Goal: Transaction & Acquisition: Book appointment/travel/reservation

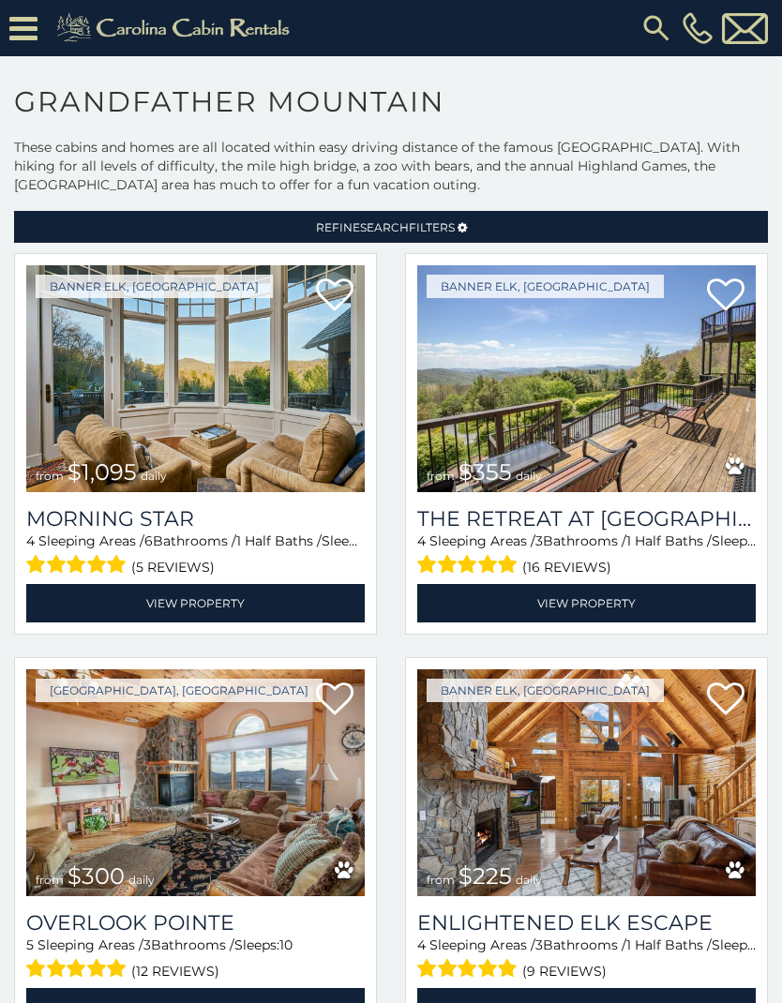
scroll to position [47, 0]
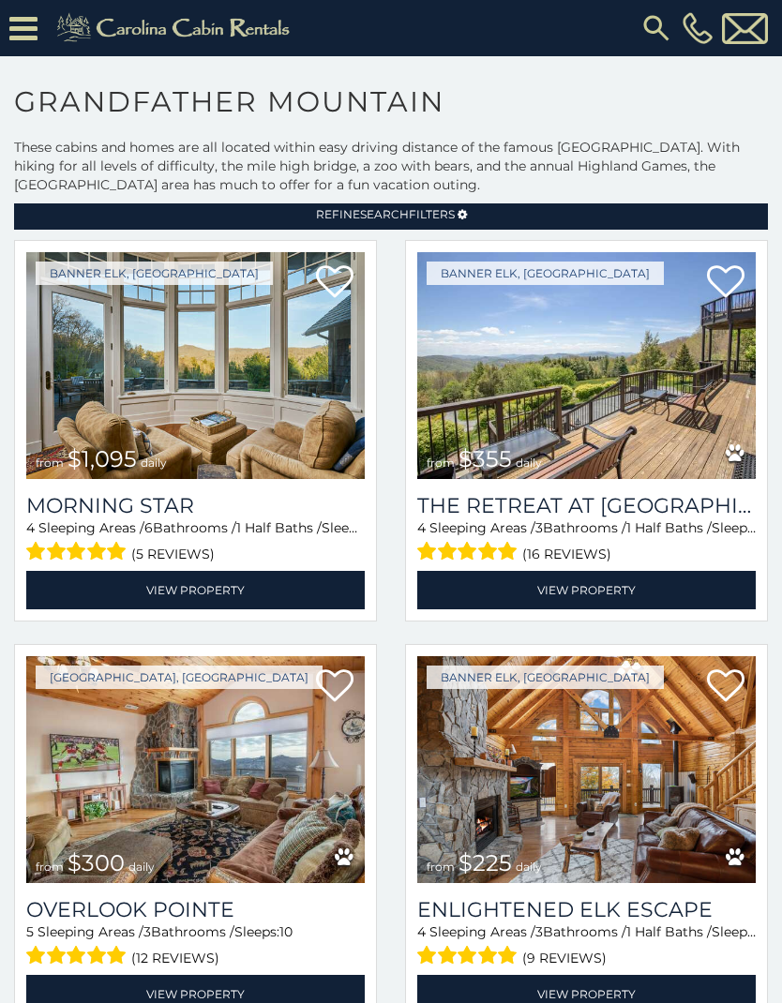
click at [568, 808] on img at bounding box center [586, 769] width 339 height 227
click at [522, 812] on img at bounding box center [586, 769] width 339 height 227
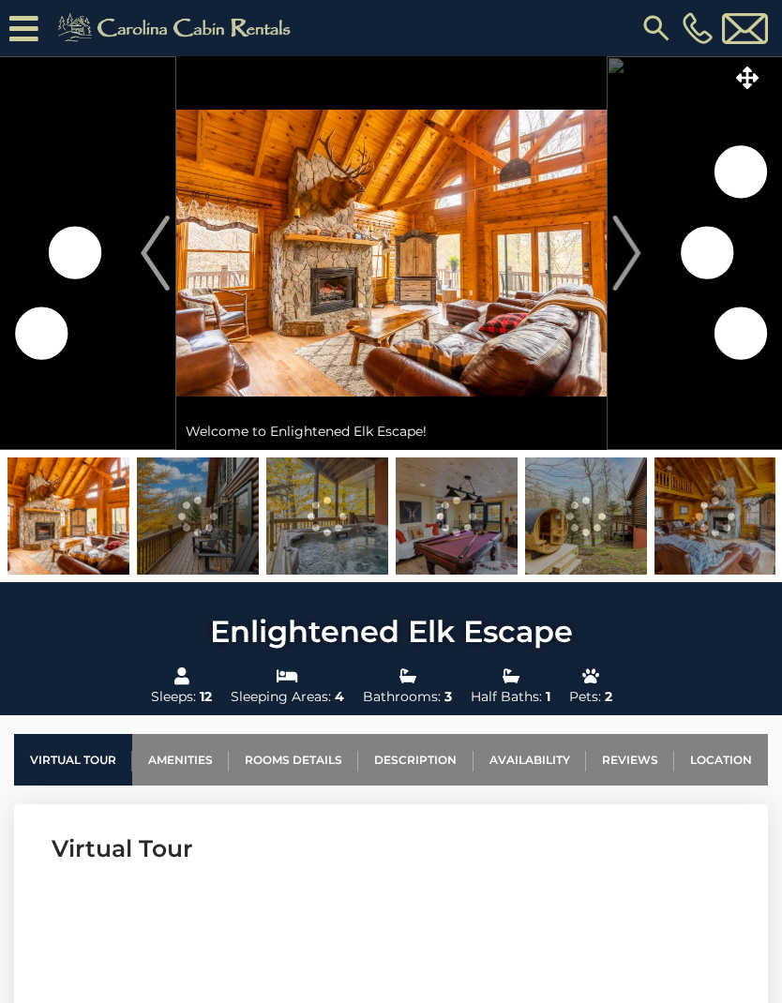
click at [630, 259] on img "Next" at bounding box center [627, 253] width 28 height 75
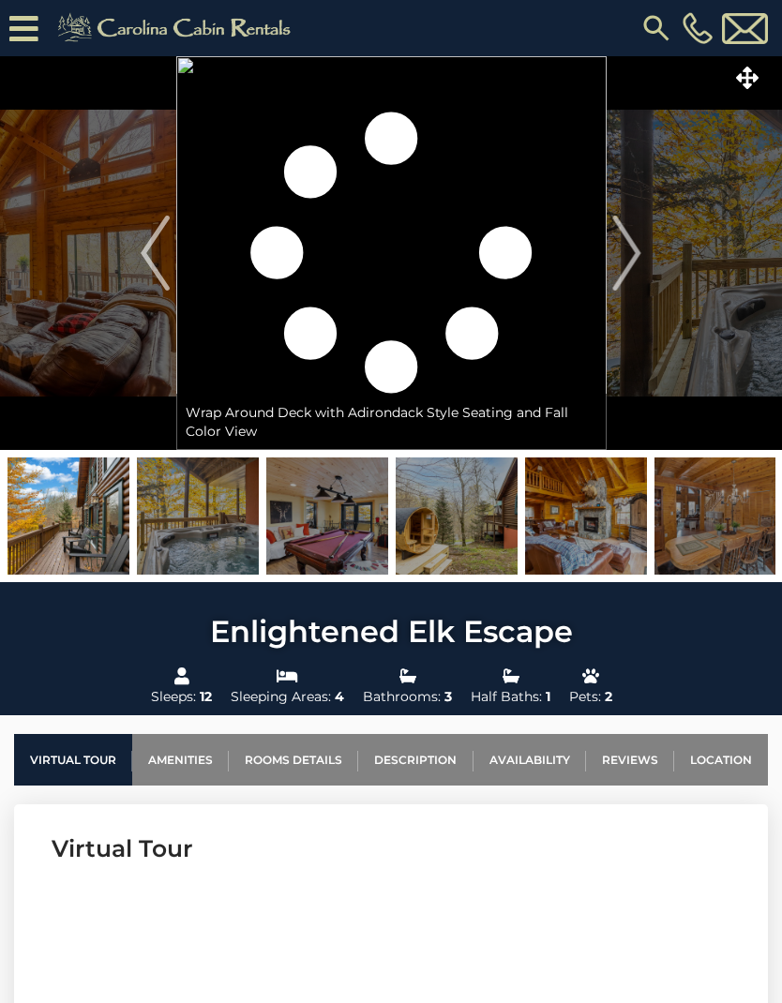
click at [623, 247] on img "Next" at bounding box center [627, 253] width 28 height 75
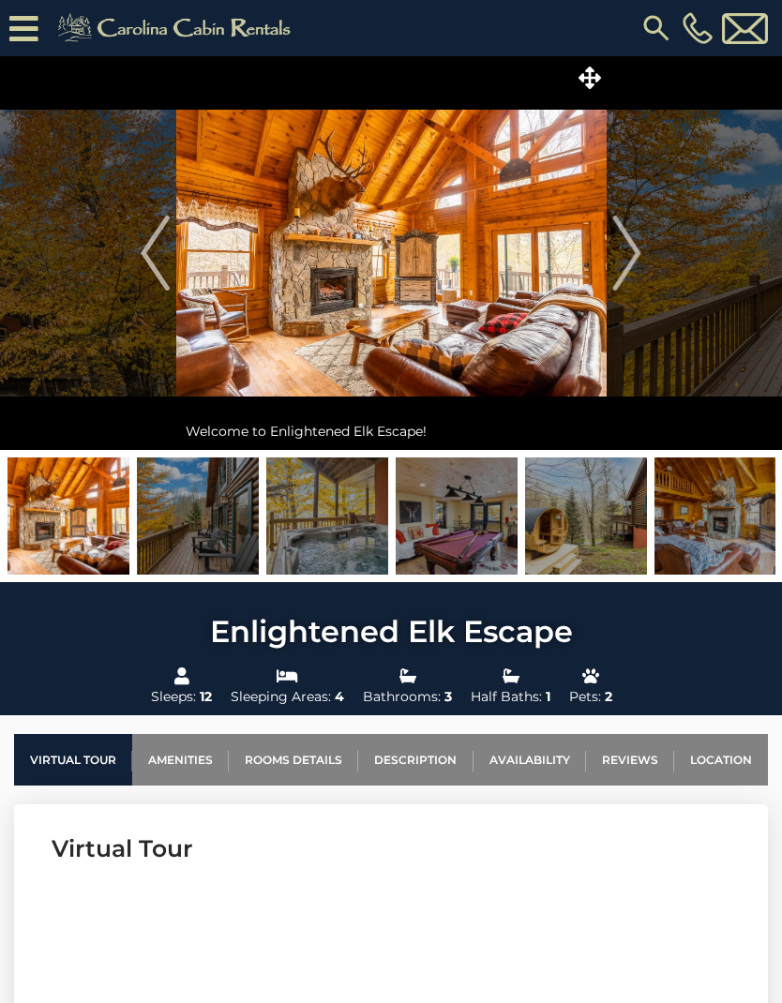
click at [636, 249] on img "Next" at bounding box center [627, 253] width 28 height 75
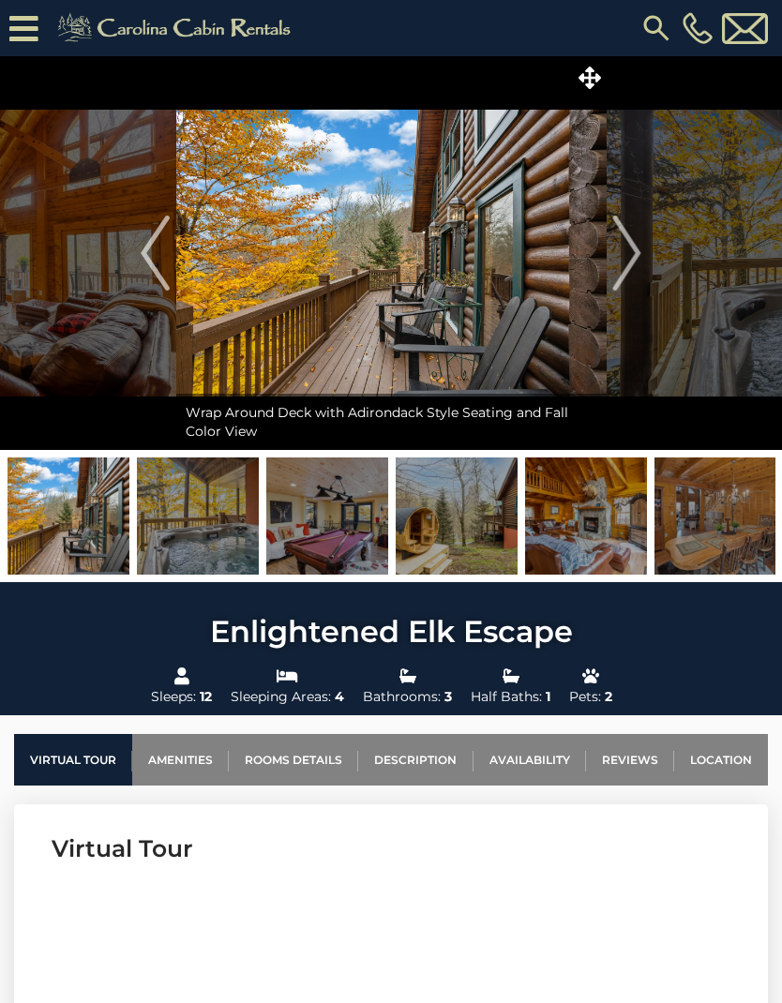
click at [636, 264] on img "Next" at bounding box center [627, 253] width 28 height 75
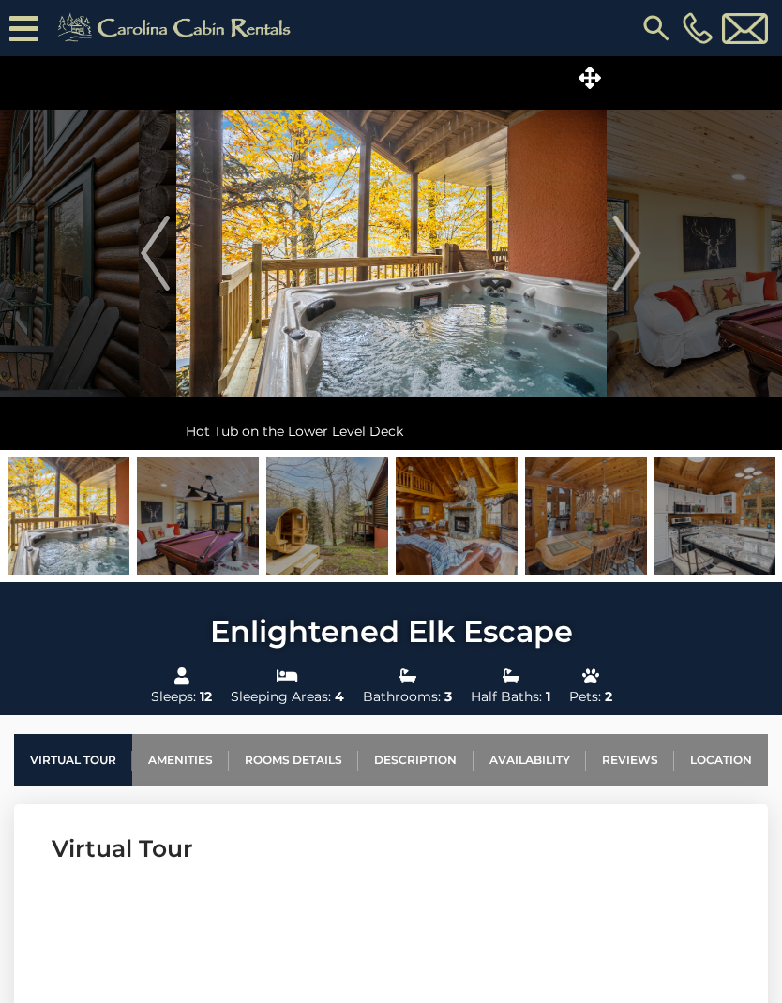
click at [644, 269] on button "Next" at bounding box center [627, 253] width 42 height 394
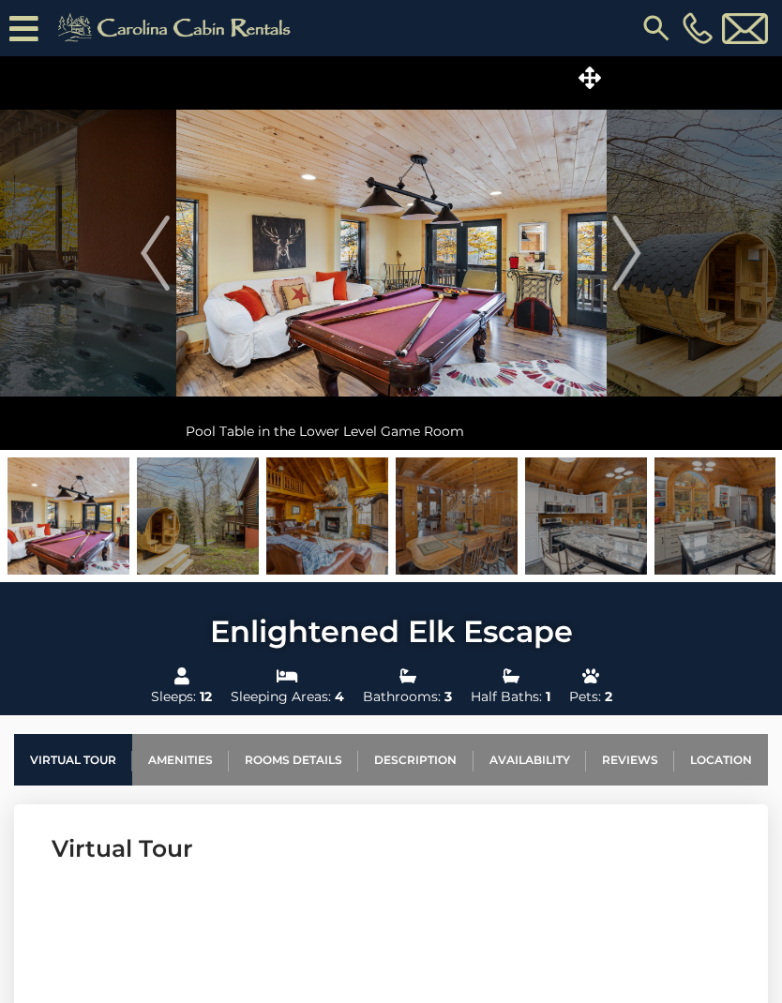
click at [641, 264] on img "Next" at bounding box center [627, 253] width 28 height 75
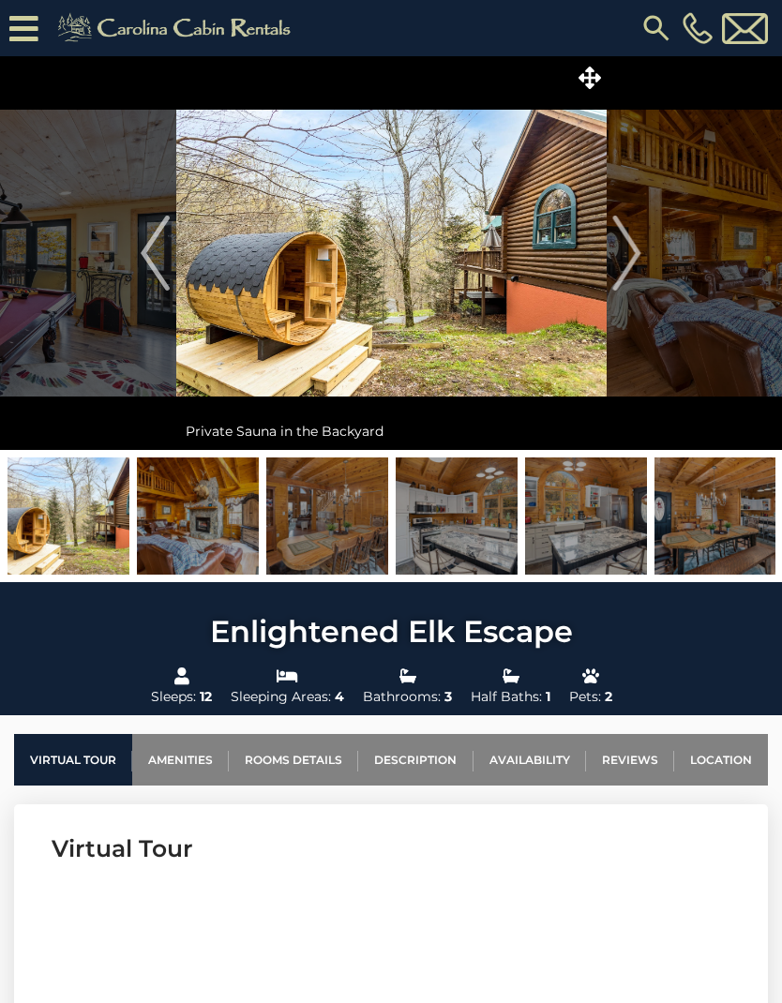
click at [641, 236] on img "Next" at bounding box center [627, 253] width 28 height 75
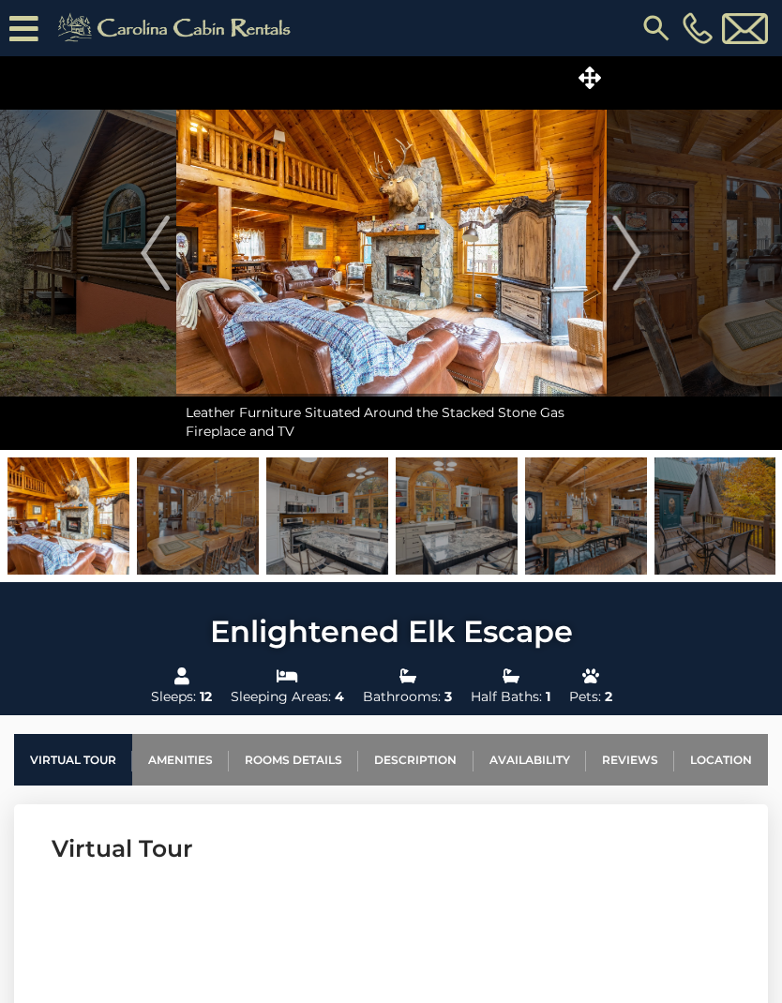
click at [629, 227] on img "Next" at bounding box center [627, 253] width 28 height 75
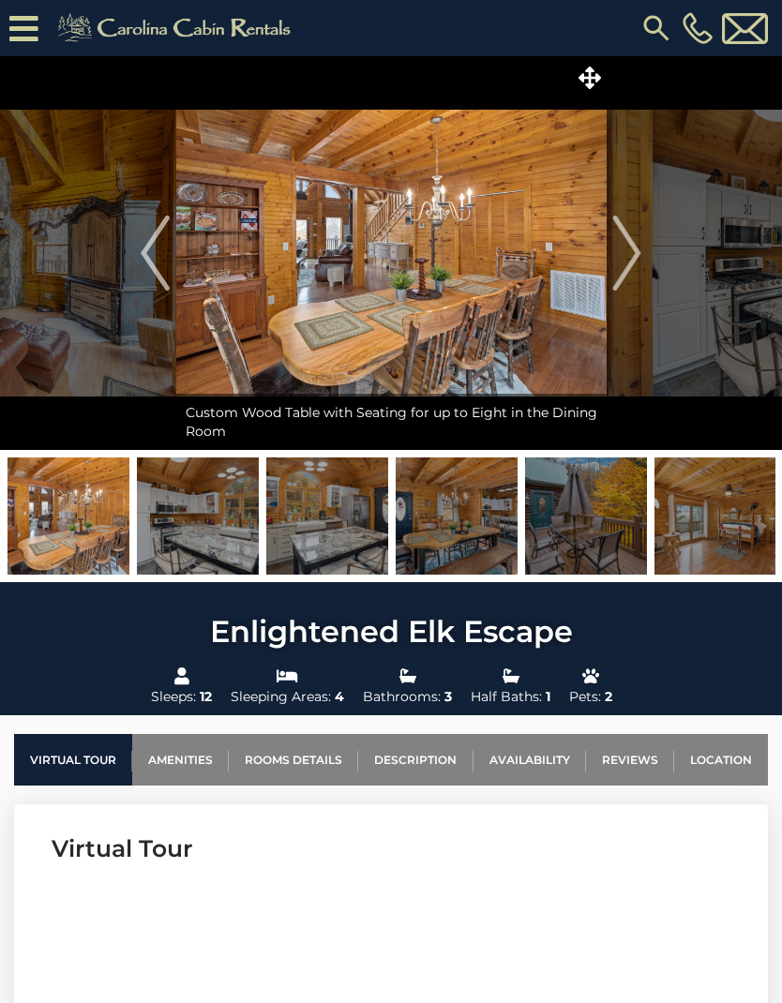
click at [629, 260] on img "Next" at bounding box center [627, 253] width 28 height 75
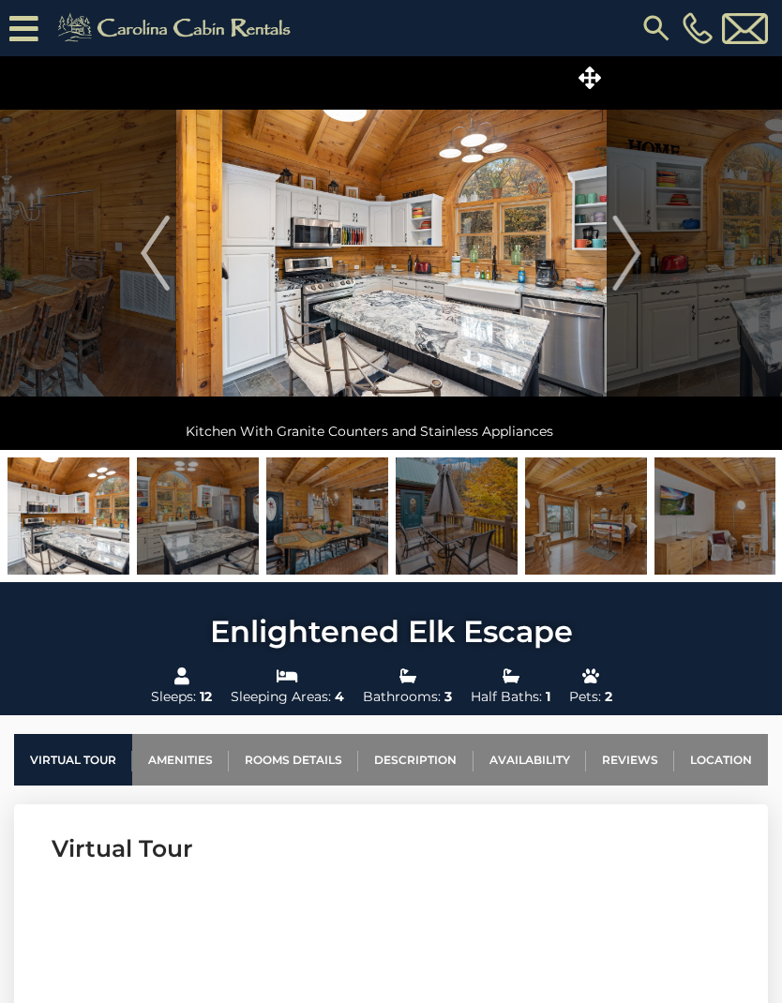
click at [638, 254] on img "Next" at bounding box center [627, 253] width 28 height 75
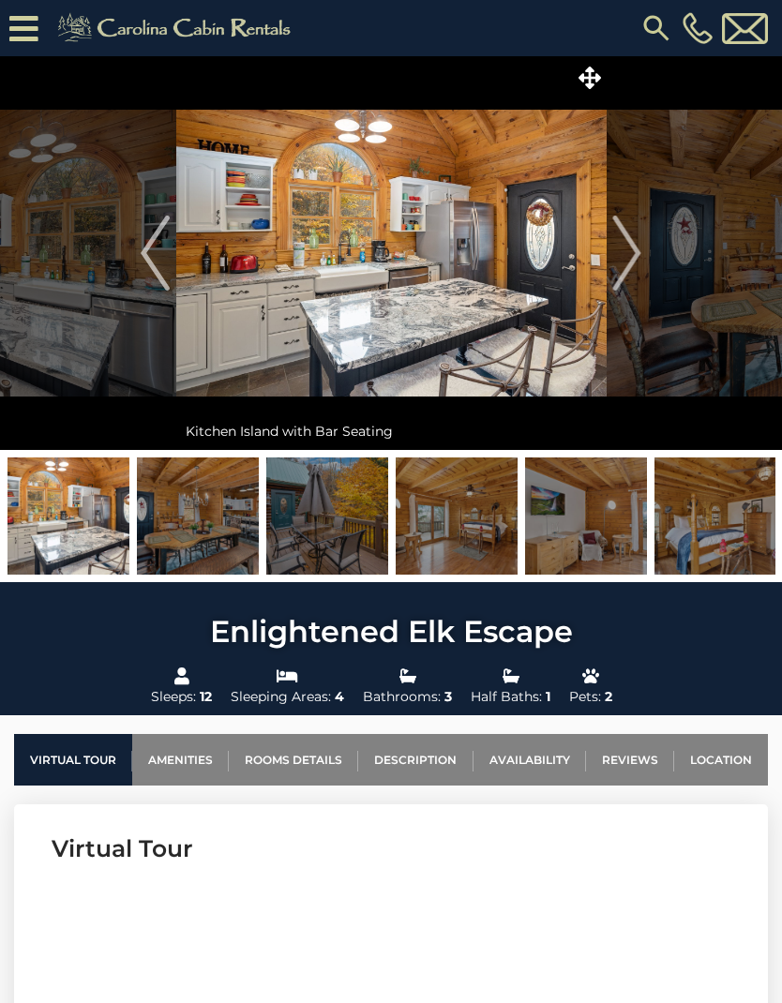
click at [641, 263] on img "Next" at bounding box center [627, 253] width 28 height 75
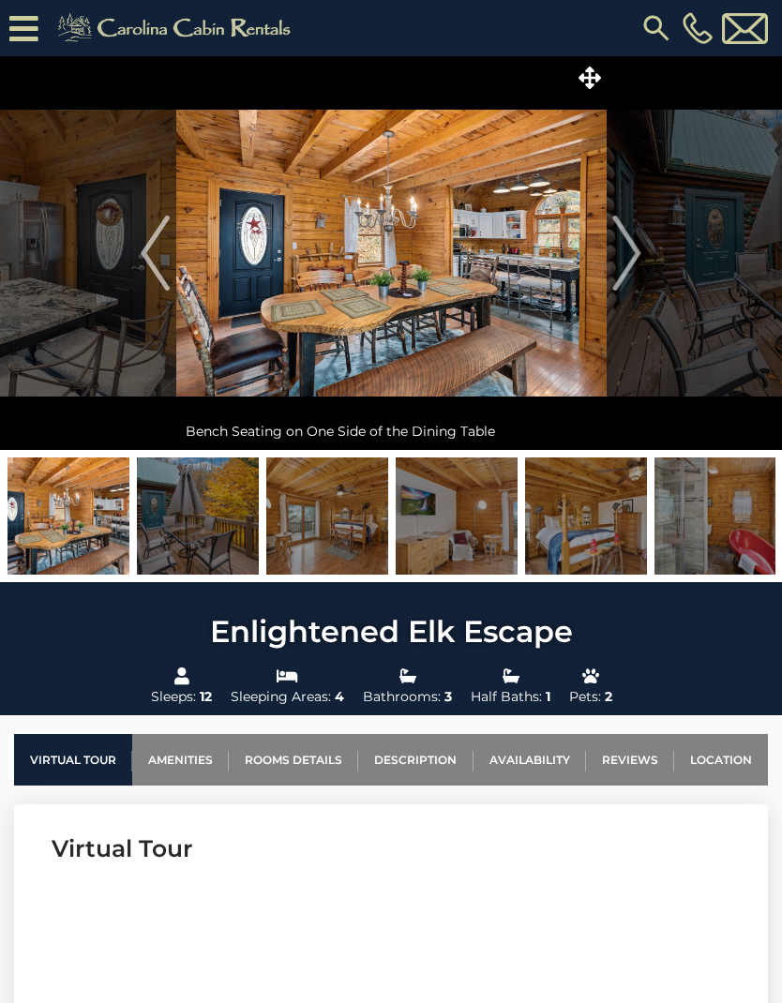
click at [635, 255] on img "Next" at bounding box center [627, 253] width 28 height 75
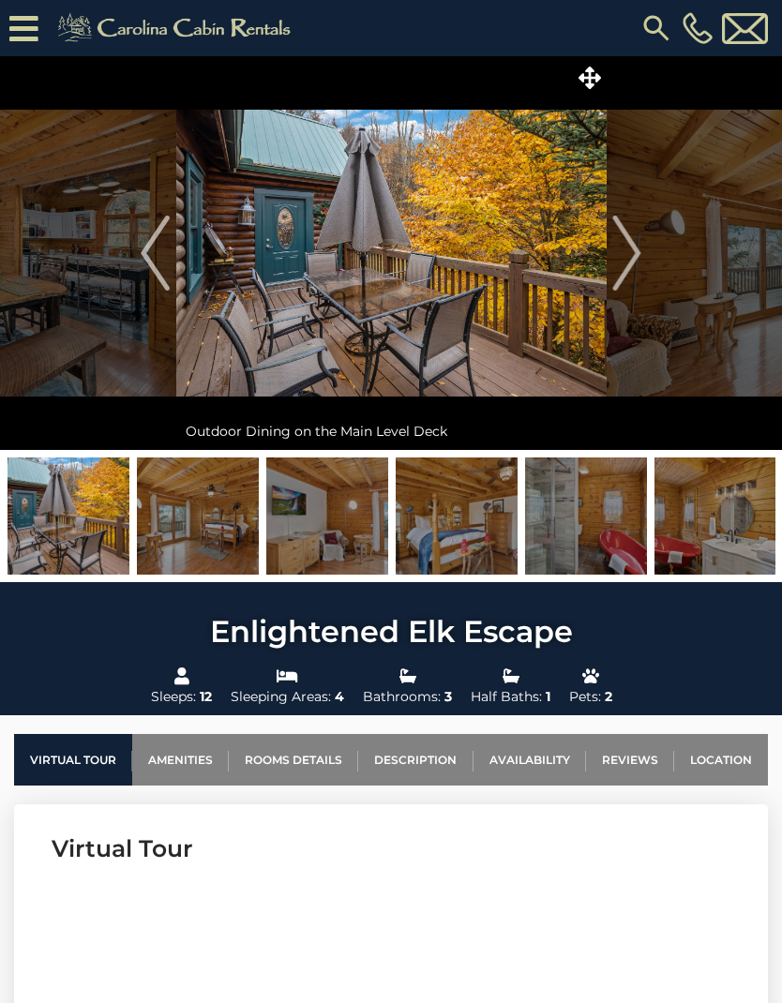
click at [643, 264] on button "Next" at bounding box center [627, 253] width 42 height 394
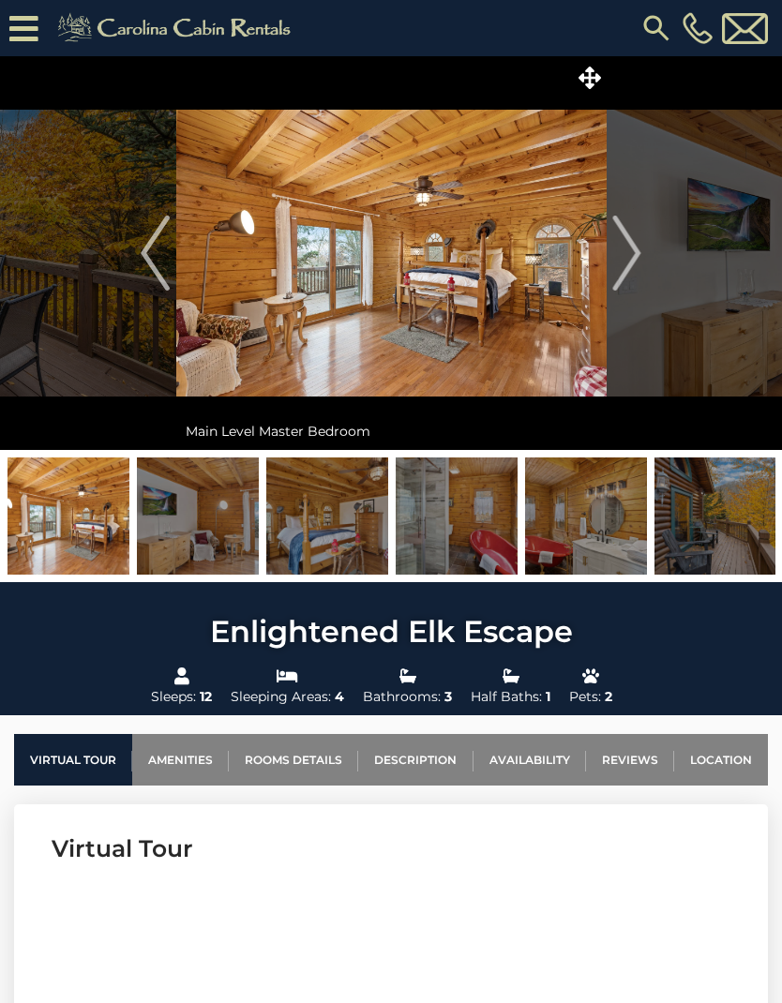
click at [618, 264] on img "Next" at bounding box center [627, 253] width 28 height 75
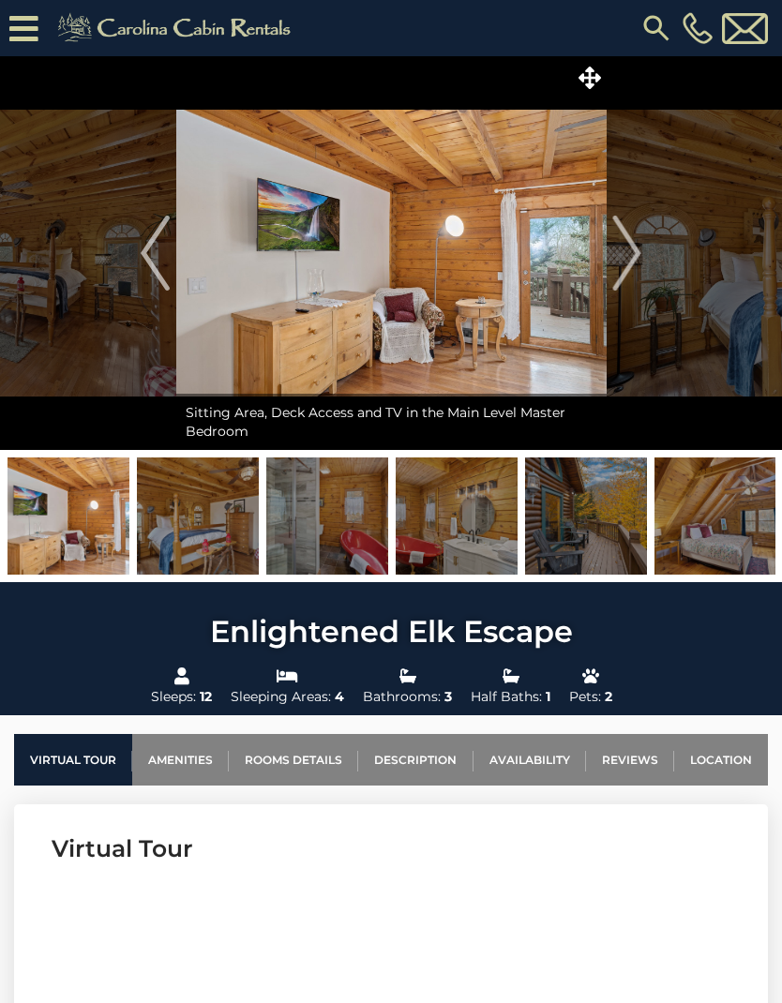
click at [627, 257] on img "Next" at bounding box center [627, 253] width 28 height 75
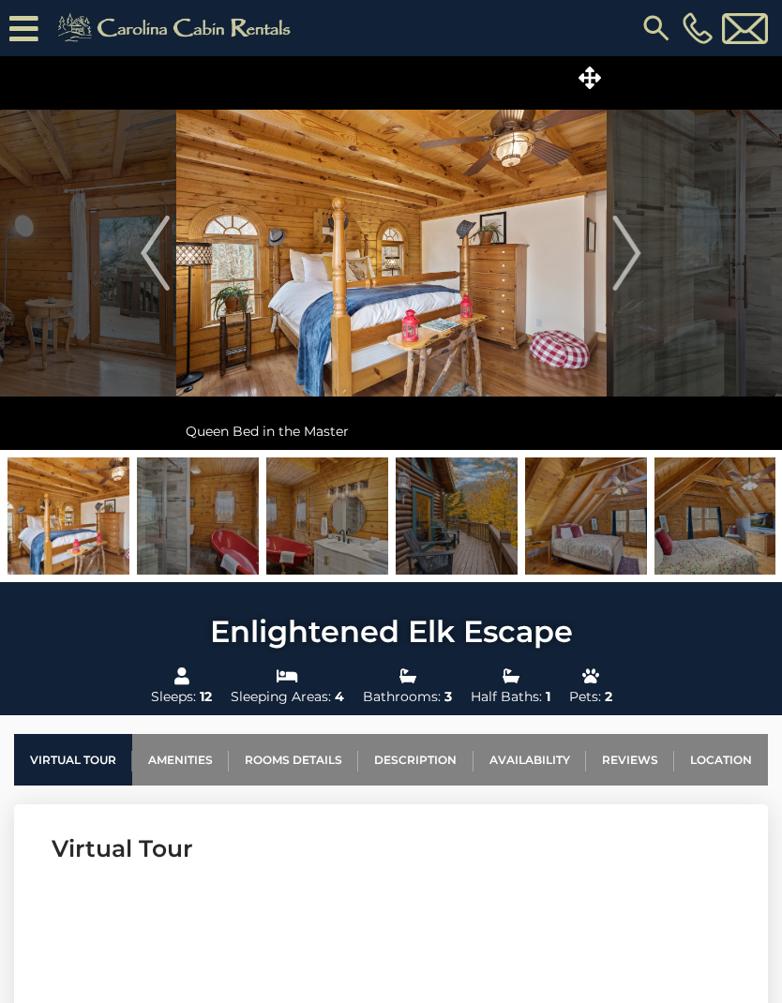
click at [627, 251] on img "Next" at bounding box center [627, 253] width 28 height 75
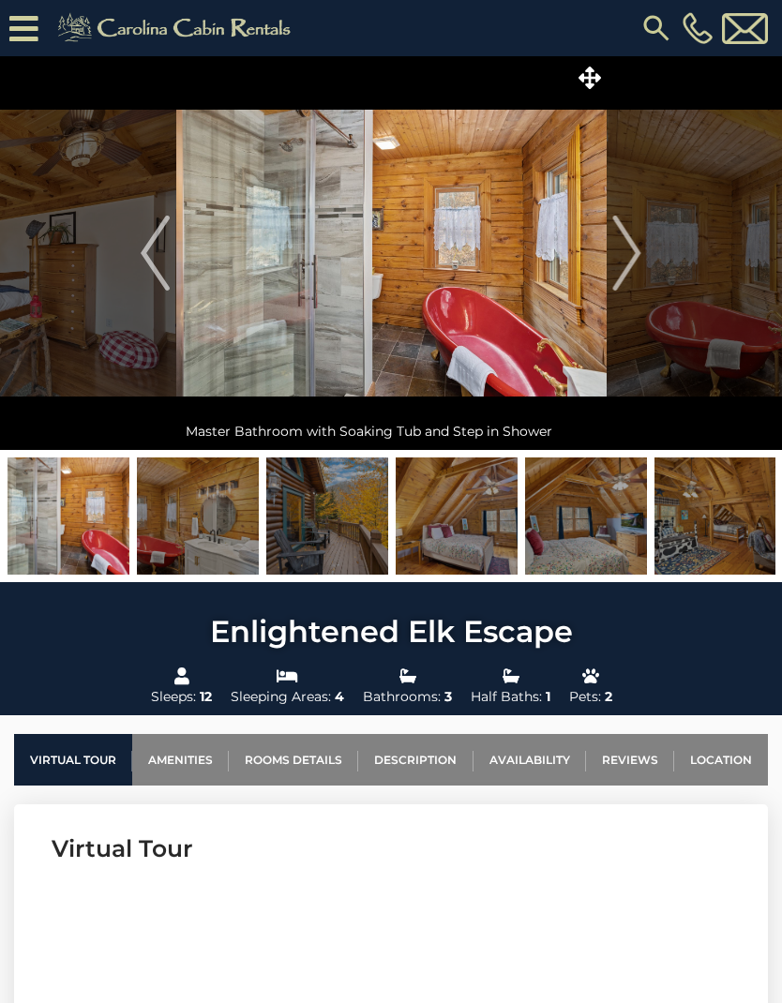
click at [626, 246] on img "Next" at bounding box center [627, 253] width 28 height 75
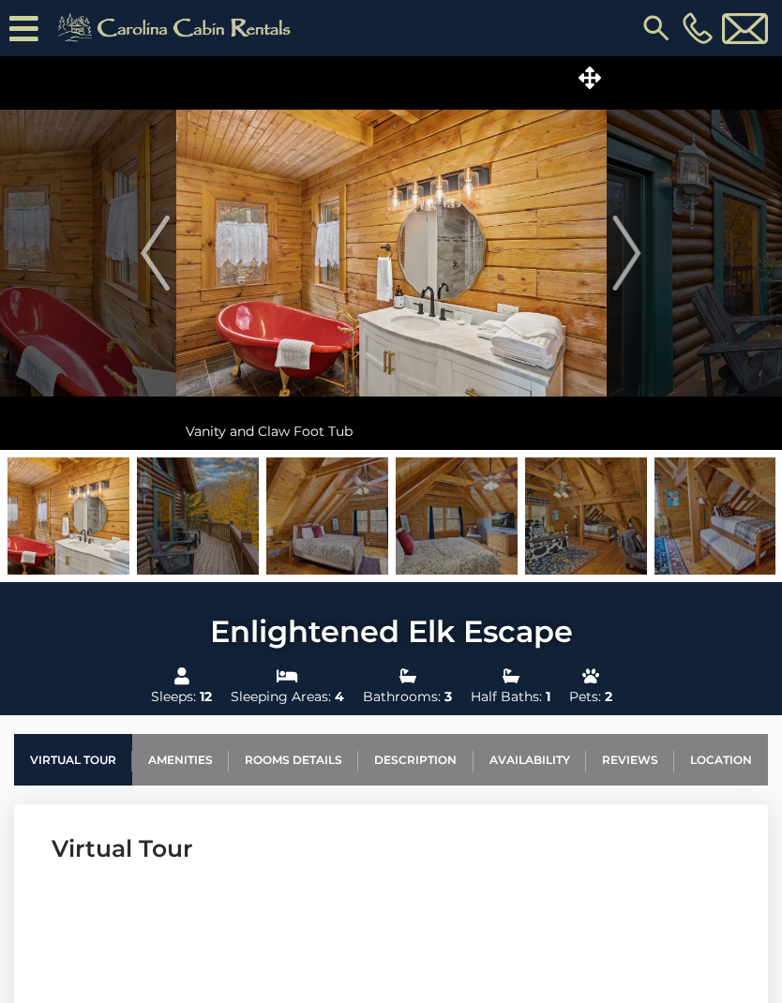
click at [618, 263] on img "Next" at bounding box center [627, 253] width 28 height 75
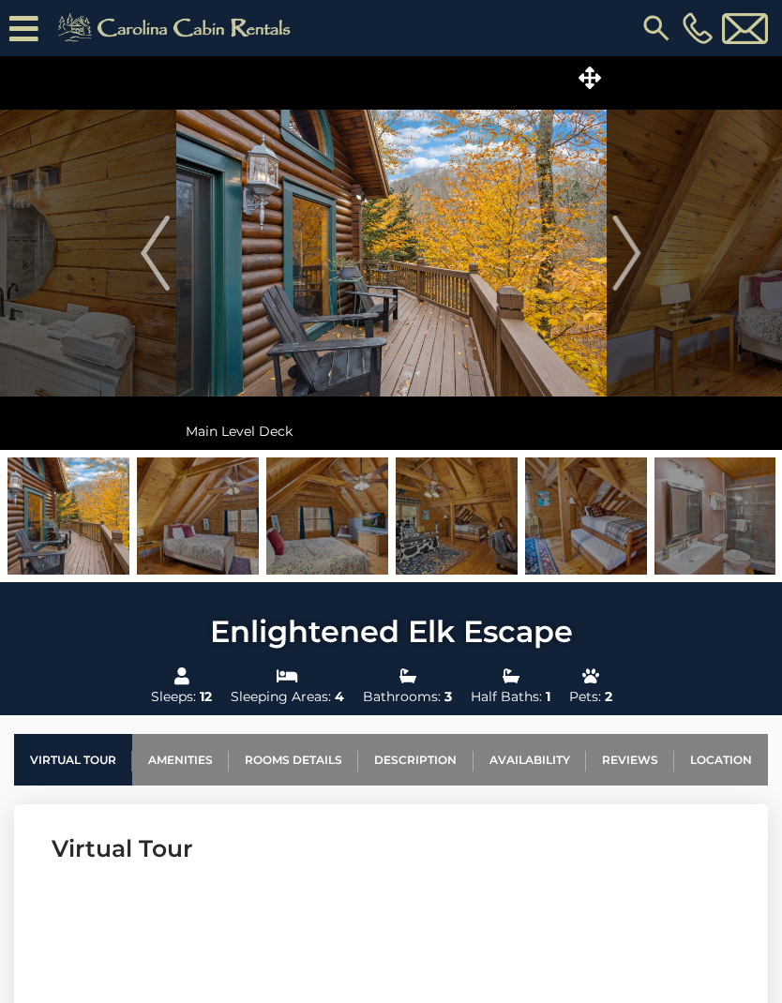
click at [634, 248] on img "Next" at bounding box center [627, 253] width 28 height 75
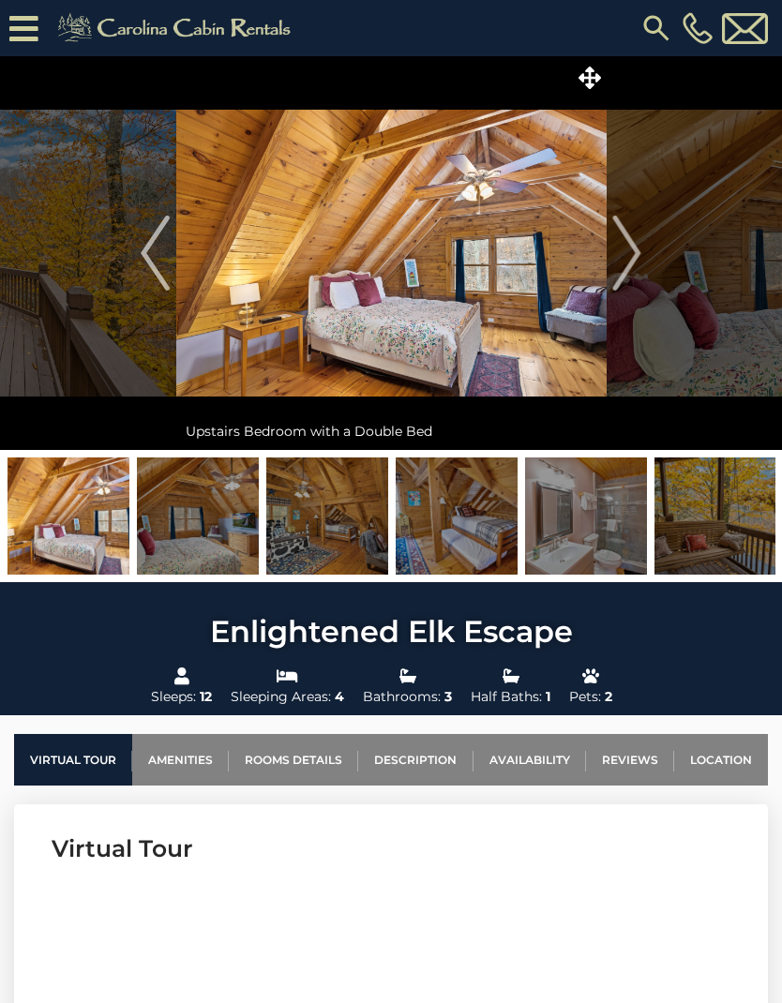
click at [637, 241] on img "Next" at bounding box center [627, 253] width 28 height 75
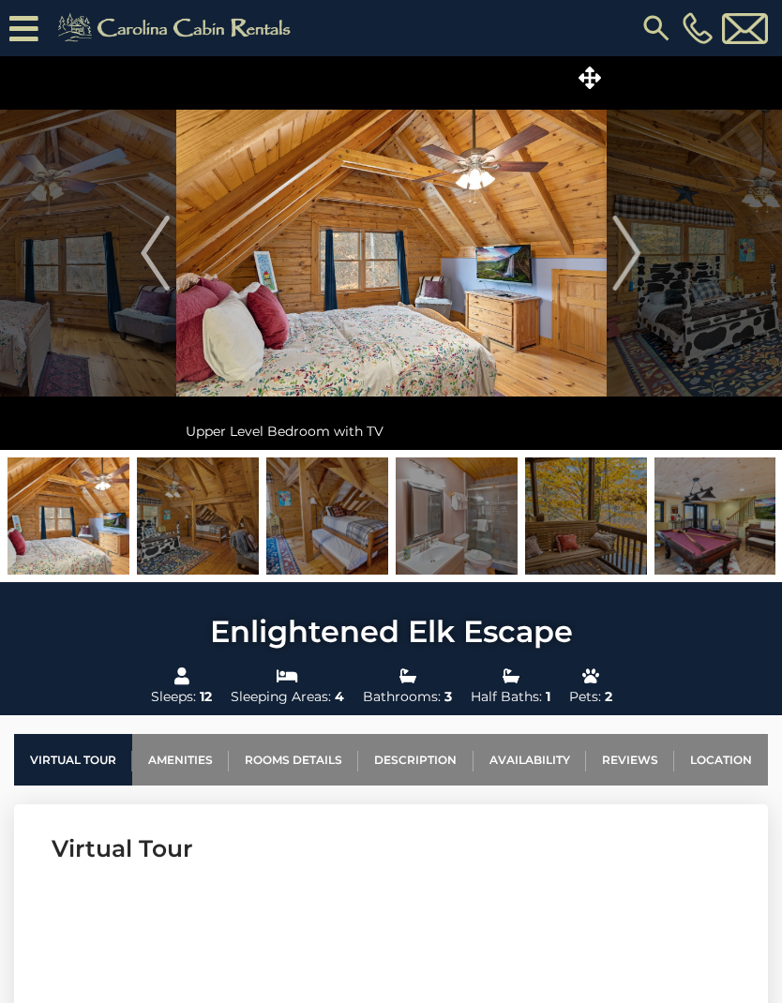
click at [626, 269] on img "Next" at bounding box center [627, 253] width 28 height 75
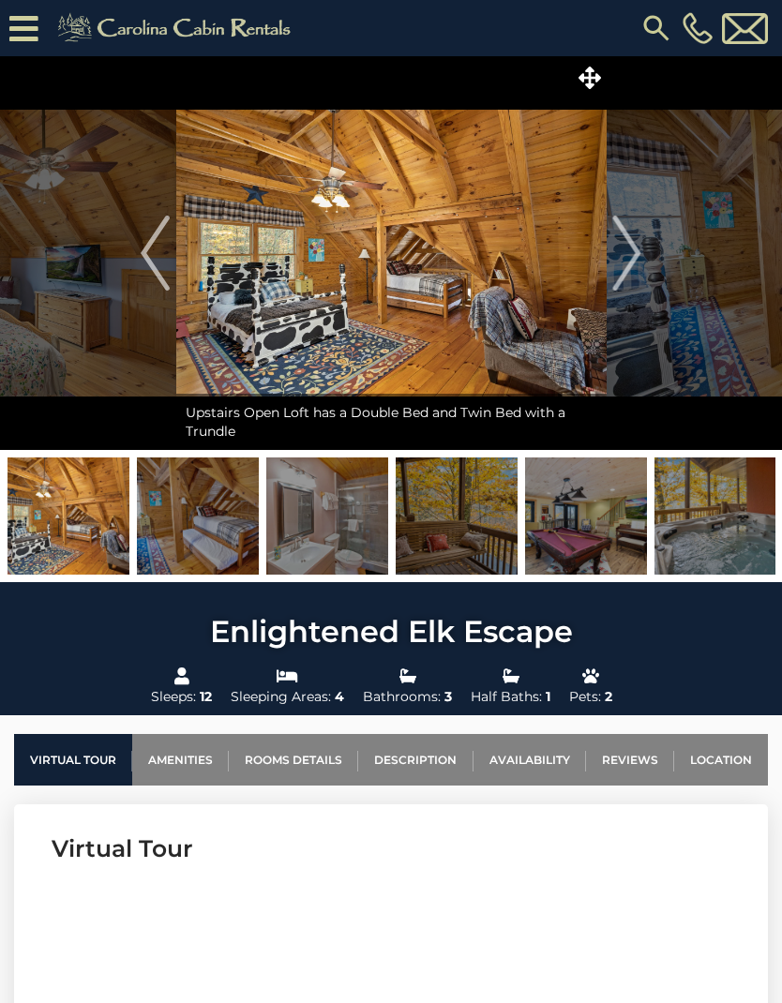
click at [633, 271] on img "Next" at bounding box center [627, 253] width 28 height 75
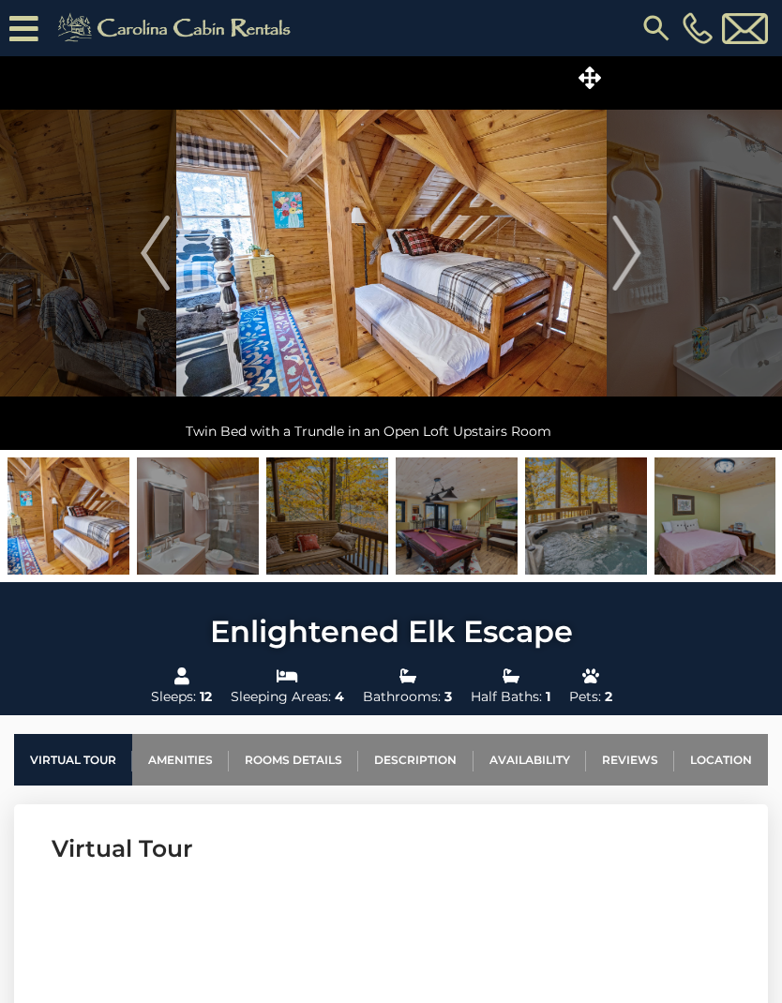
click at [628, 260] on img "Next" at bounding box center [627, 253] width 28 height 75
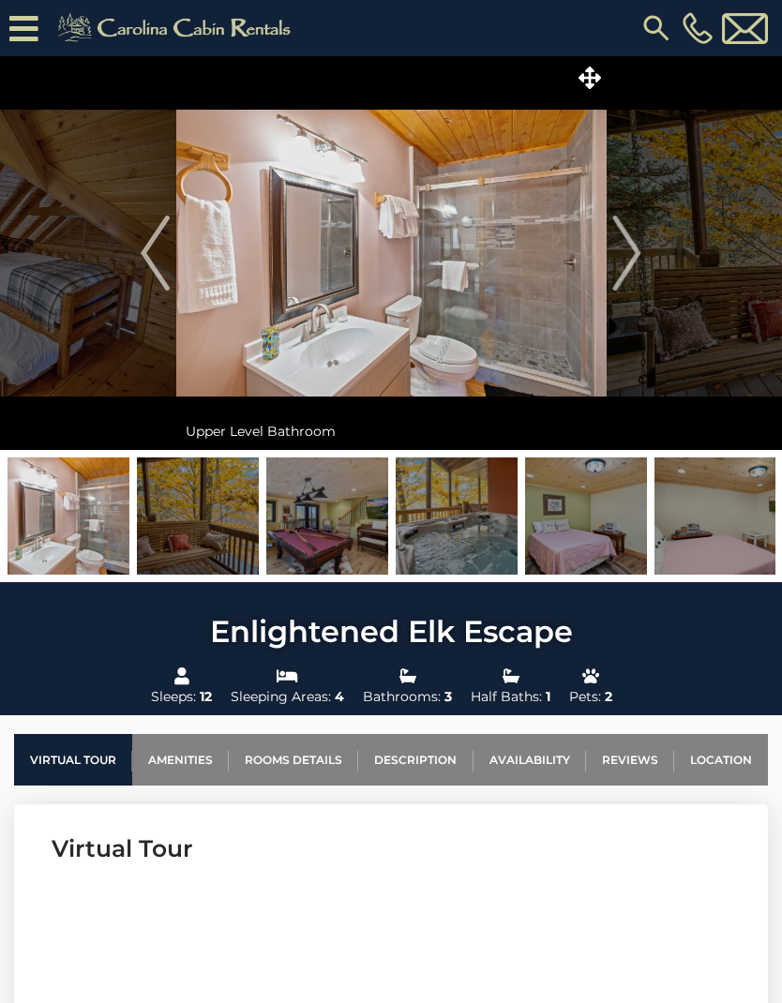
click at [631, 260] on img "Next" at bounding box center [627, 253] width 28 height 75
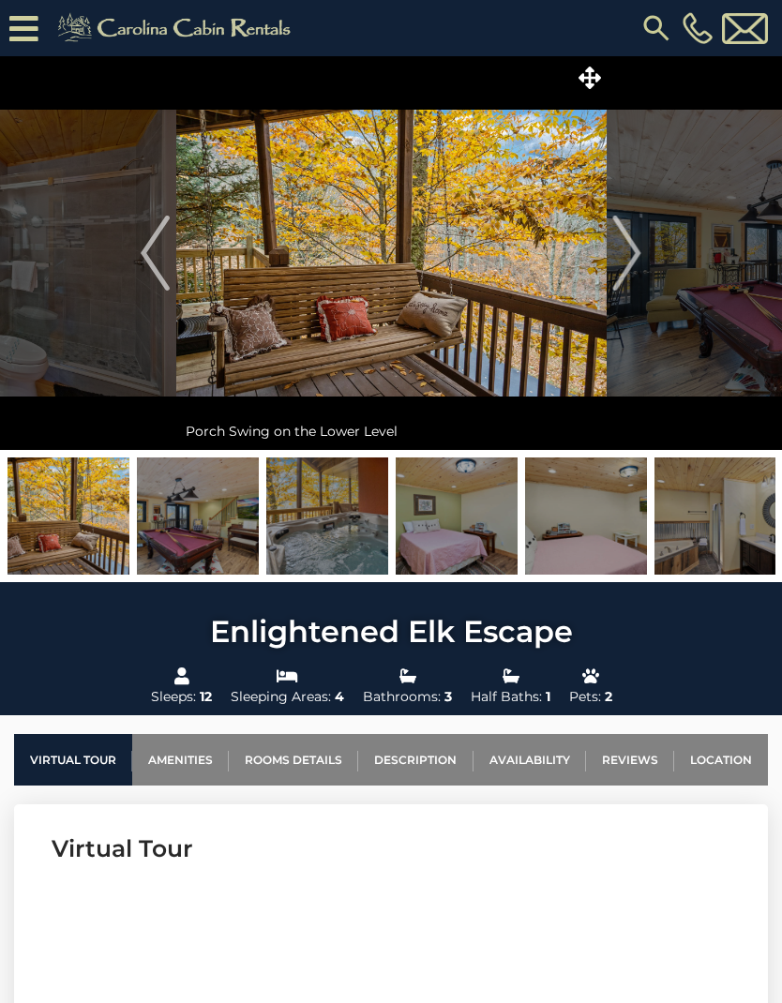
click at [633, 258] on img "Next" at bounding box center [627, 253] width 28 height 75
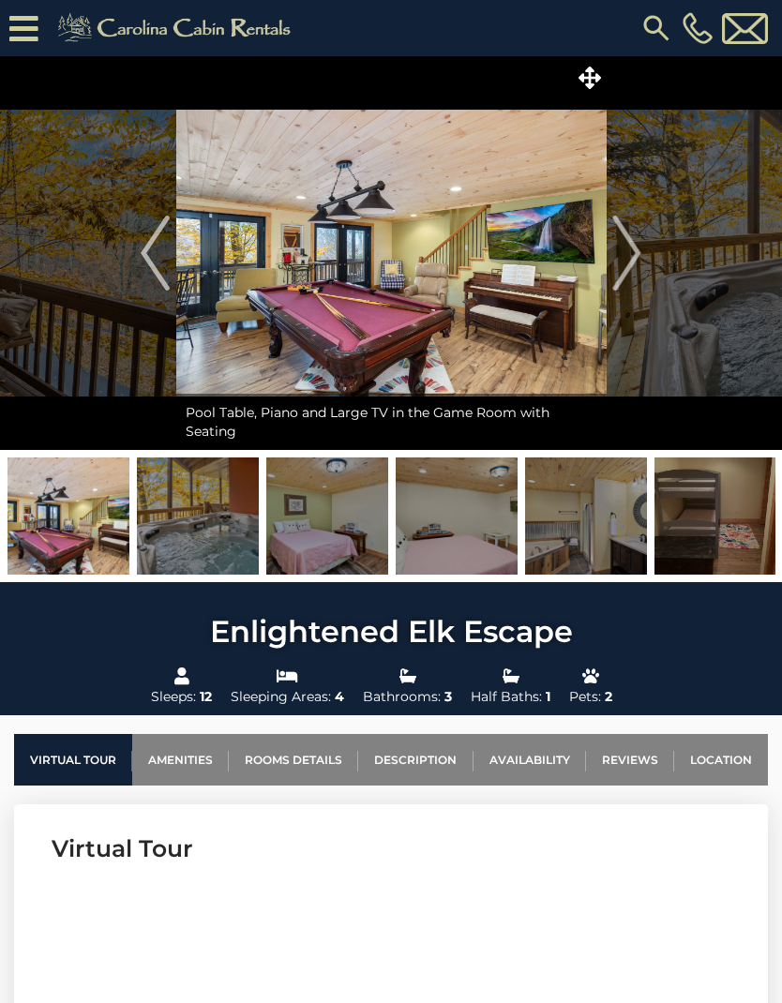
click at [630, 239] on img "Next" at bounding box center [627, 253] width 28 height 75
